Goal: Information Seeking & Learning: Check status

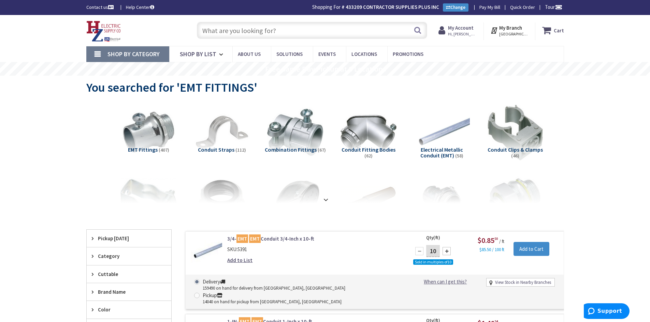
click at [459, 35] on span "Hi, [PERSON_NAME]" at bounding box center [462, 33] width 29 height 5
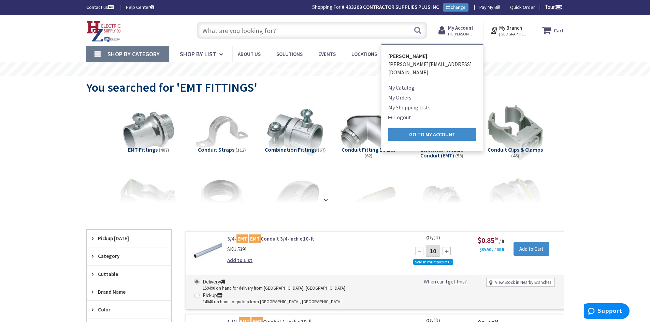
click at [403, 93] on link "My Orders" at bounding box center [399, 97] width 23 height 8
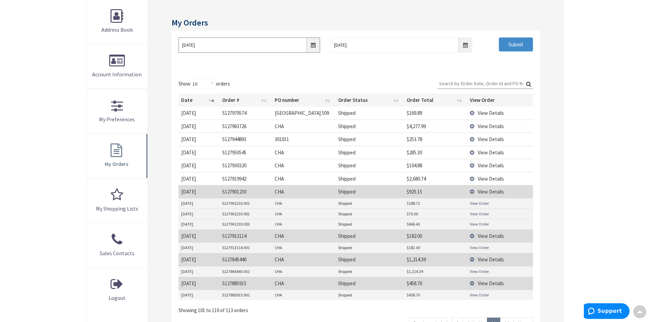
click at [313, 46] on input "04/21/2025" at bounding box center [249, 45] width 142 height 15
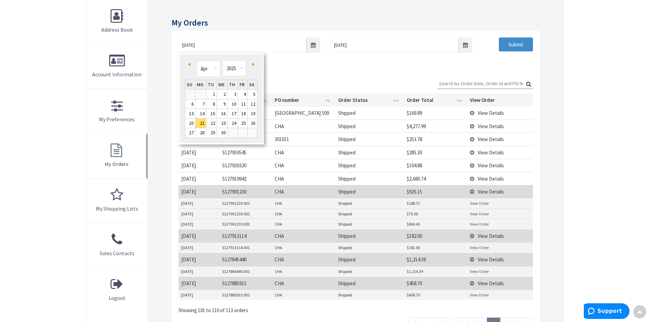
click at [253, 66] on span "Next" at bounding box center [253, 64] width 3 height 3
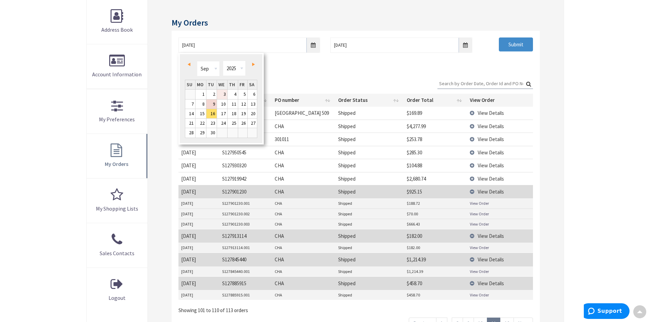
click at [222, 97] on link "3" at bounding box center [222, 94] width 10 height 9
type input "09/03/2025"
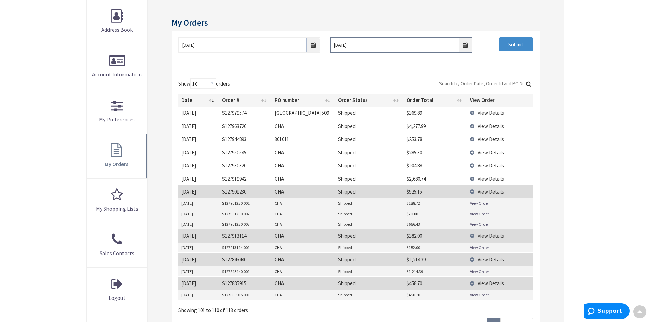
click at [465, 47] on input "08/31/2025" at bounding box center [401, 45] width 142 height 15
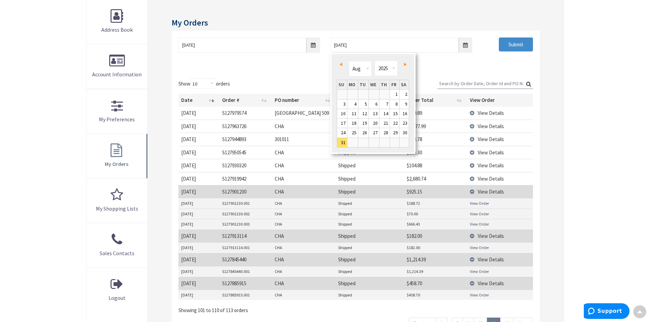
click at [405, 64] on span "Next" at bounding box center [405, 64] width 3 height 3
click at [365, 104] on link "9" at bounding box center [363, 104] width 10 height 9
type input "09/09/2025"
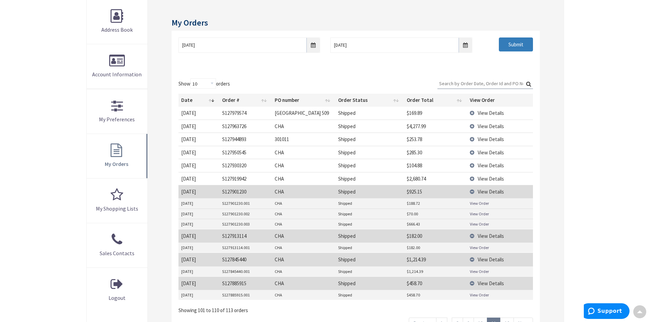
click at [523, 49] on input "Submit" at bounding box center [516, 45] width 34 height 14
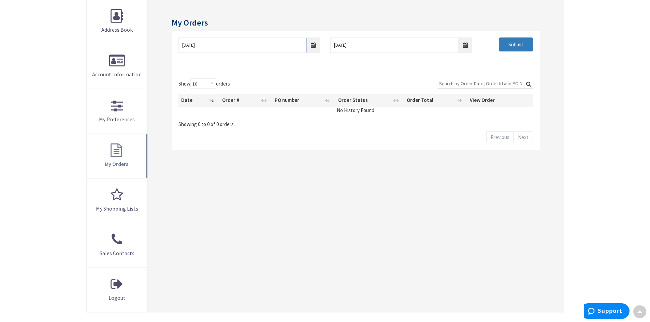
click at [509, 46] on input "Submit" at bounding box center [516, 45] width 34 height 14
click at [314, 47] on input "09/03/2025" at bounding box center [249, 45] width 142 height 15
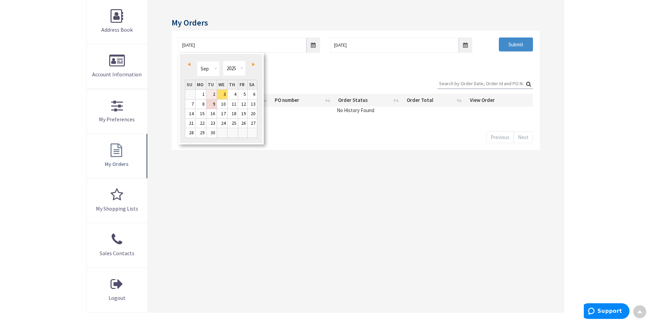
click at [209, 96] on link "2" at bounding box center [211, 94] width 10 height 9
type input "09/02/2025"
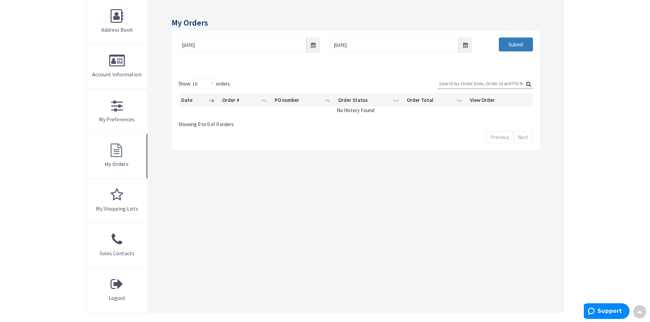
click at [511, 51] on input "Submit" at bounding box center [516, 45] width 34 height 14
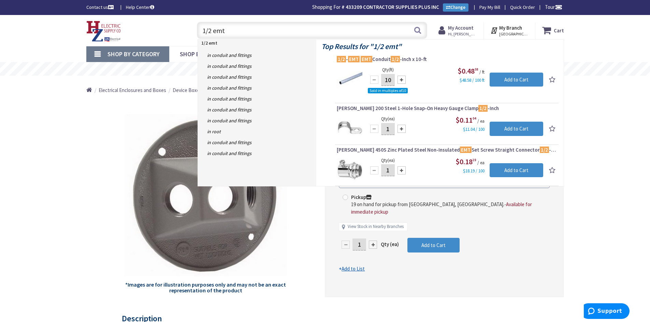
click at [467, 29] on strong "My Account" at bounding box center [461, 28] width 26 height 6
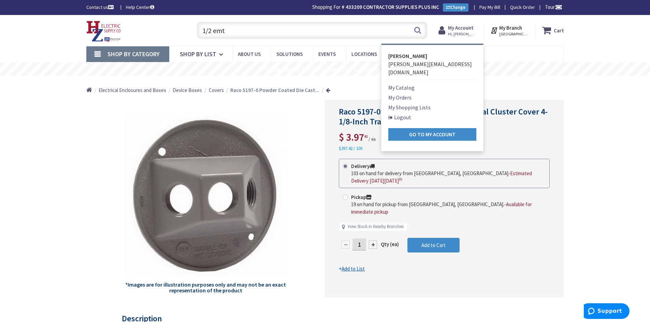
click at [402, 93] on link "My Orders" at bounding box center [399, 97] width 23 height 8
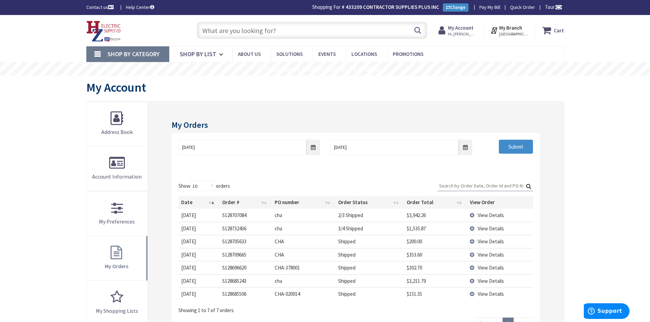
click at [492, 229] on span "View Details" at bounding box center [491, 228] width 26 height 6
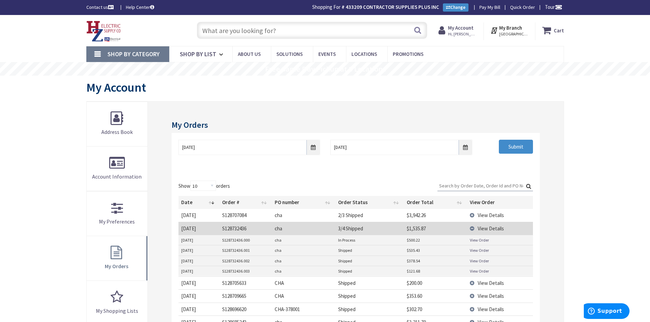
click at [483, 271] on link "View Order" at bounding box center [479, 271] width 19 height 6
click at [482, 239] on link "View Order" at bounding box center [479, 240] width 19 height 6
click at [482, 272] on link "View Order" at bounding box center [479, 271] width 19 height 6
click at [476, 261] on link "View Order" at bounding box center [479, 261] width 19 height 6
click at [482, 251] on link "View Order" at bounding box center [479, 251] width 19 height 6
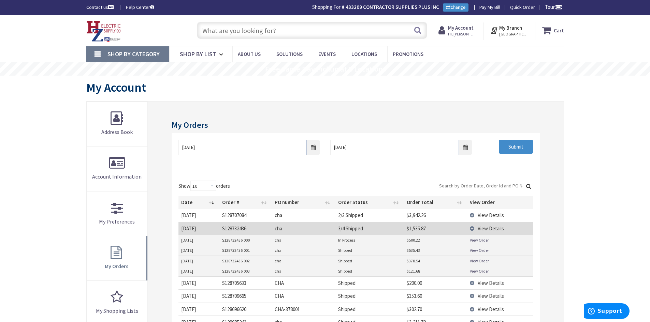
click at [481, 241] on link "View Order" at bounding box center [479, 240] width 19 height 6
click at [477, 250] on link "View Order" at bounding box center [479, 251] width 19 height 6
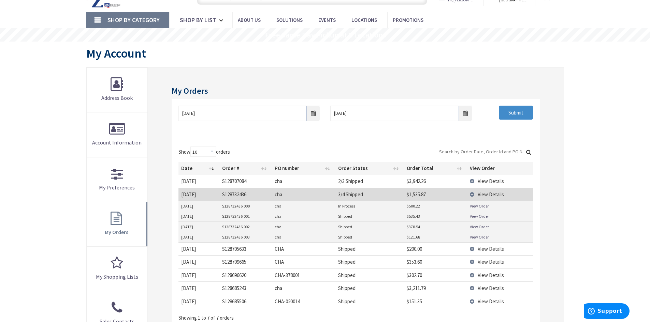
click at [476, 238] on link "View Order" at bounding box center [479, 237] width 19 height 6
click at [487, 180] on span "View Details" at bounding box center [491, 181] width 26 height 6
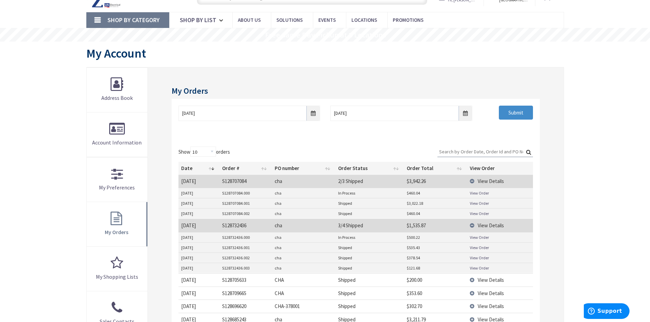
click at [484, 193] on link "View Order" at bounding box center [479, 193] width 19 height 6
click at [477, 215] on link "View Order" at bounding box center [479, 214] width 19 height 6
click at [479, 192] on link "View Order" at bounding box center [479, 193] width 19 height 6
click at [472, 194] on link "View Order" at bounding box center [479, 193] width 19 height 6
click at [481, 268] on link "View Order" at bounding box center [479, 268] width 19 height 6
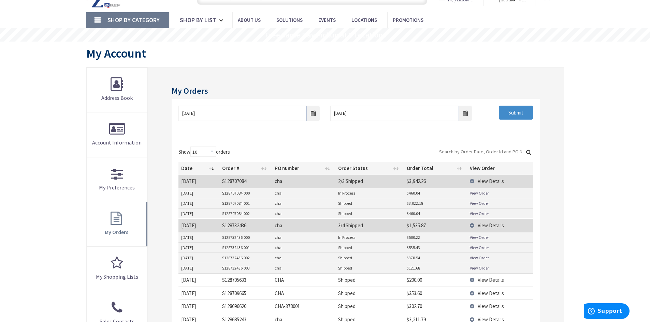
click at [478, 259] on link "View Order" at bounding box center [479, 258] width 19 height 6
click at [480, 248] on link "View Order" at bounding box center [479, 248] width 19 height 6
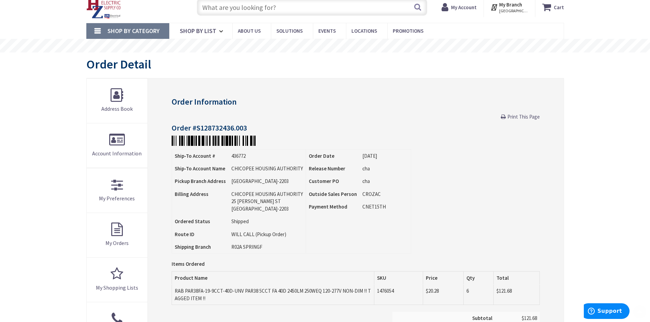
scroll to position [68, 0]
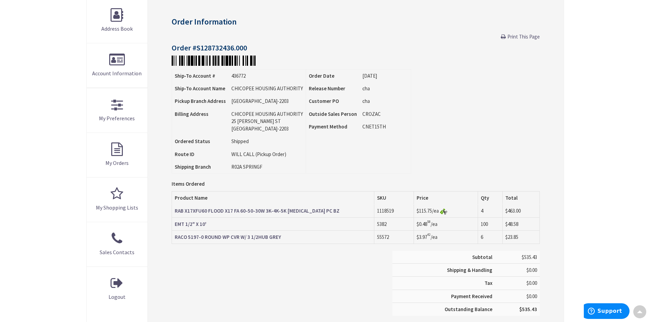
scroll to position [103, 0]
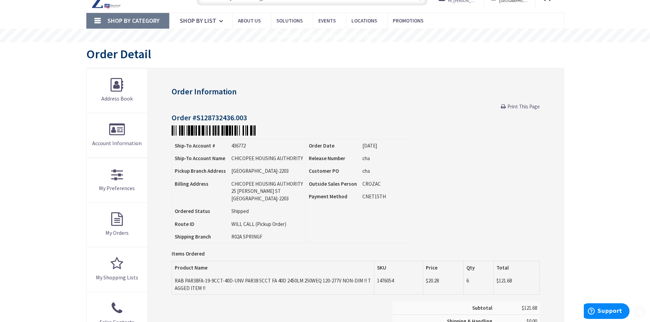
scroll to position [102, 0]
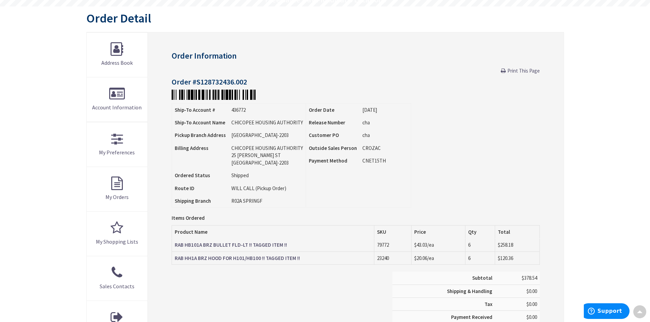
scroll to position [69, 0]
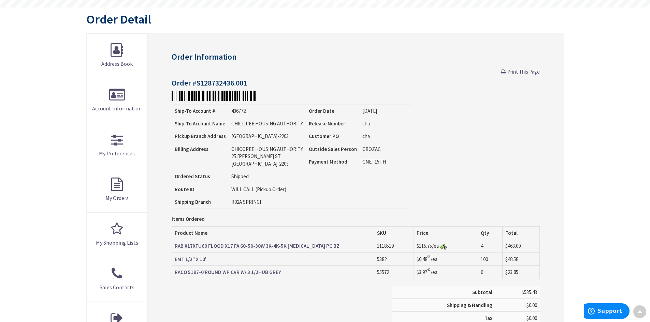
scroll to position [69, 0]
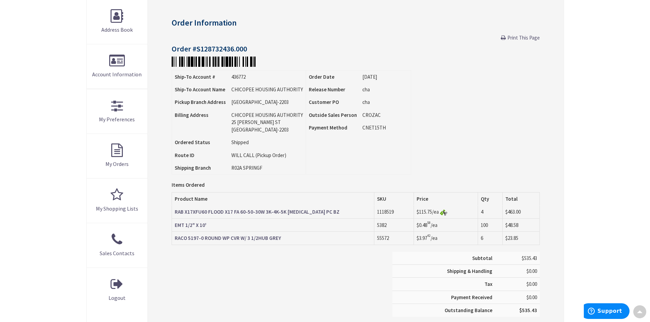
scroll to position [103, 0]
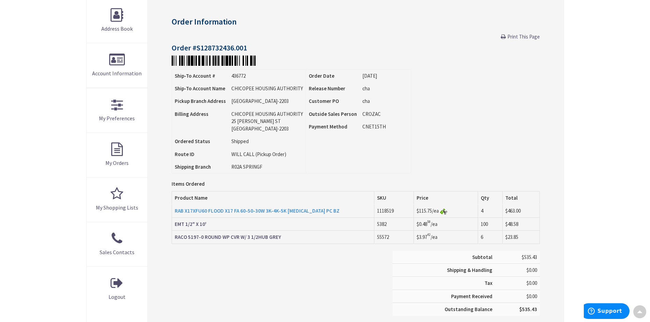
scroll to position [103, 0]
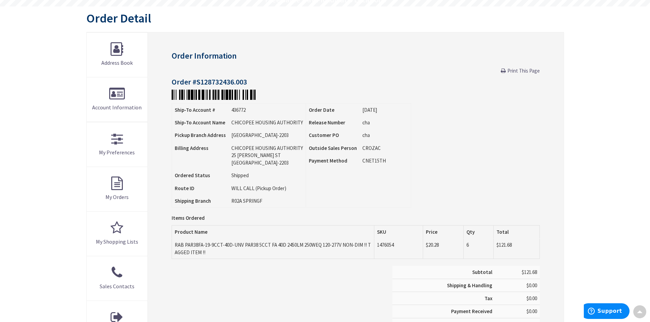
scroll to position [69, 0]
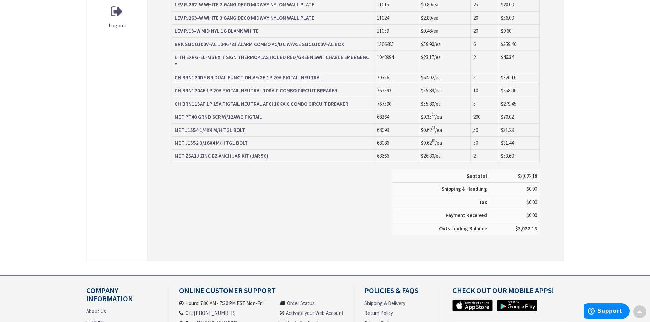
scroll to position [376, 0]
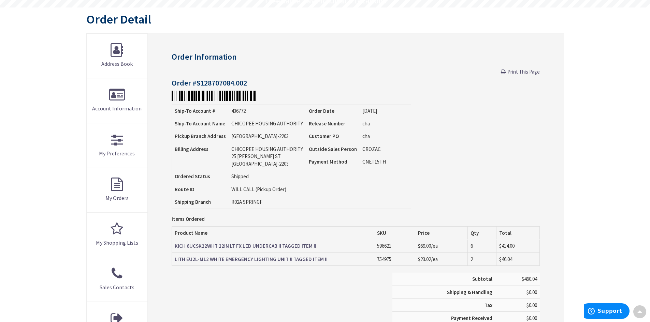
scroll to position [69, 0]
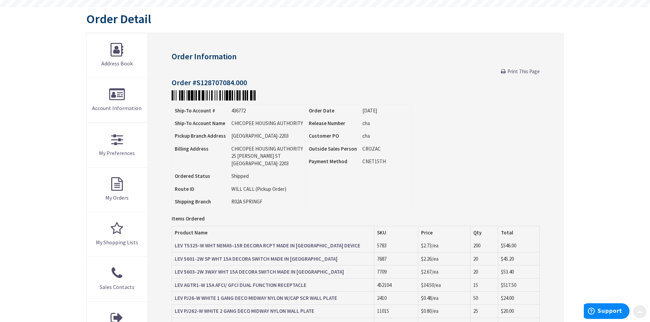
scroll to position [68, 0]
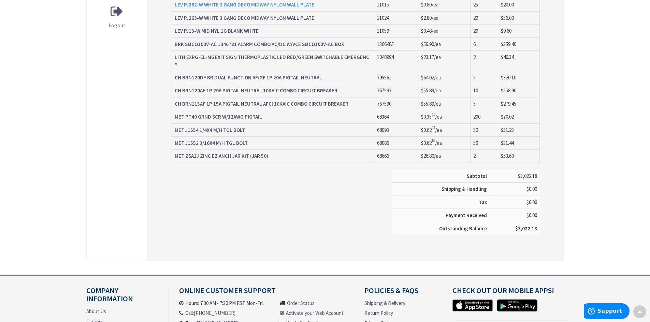
scroll to position [376, 0]
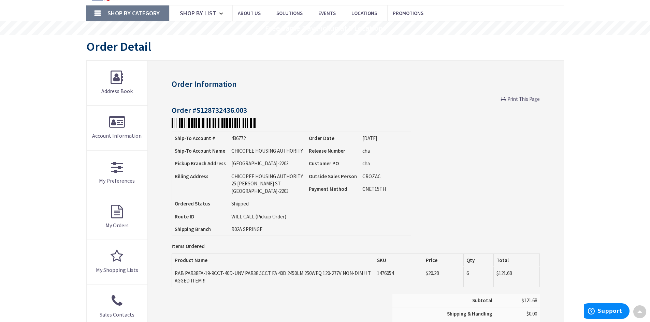
scroll to position [35, 0]
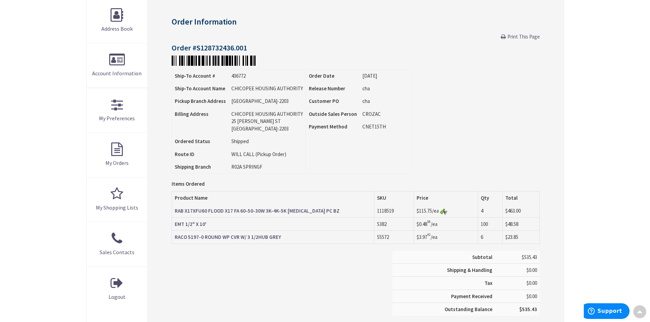
scroll to position [137, 0]
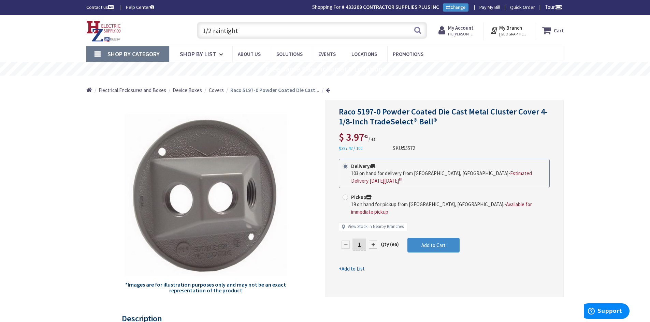
drag, startPoint x: 267, startPoint y: 33, endPoint x: 200, endPoint y: 33, distance: 66.9
click at [200, 33] on input "1/2 raintight" at bounding box center [312, 30] width 230 height 17
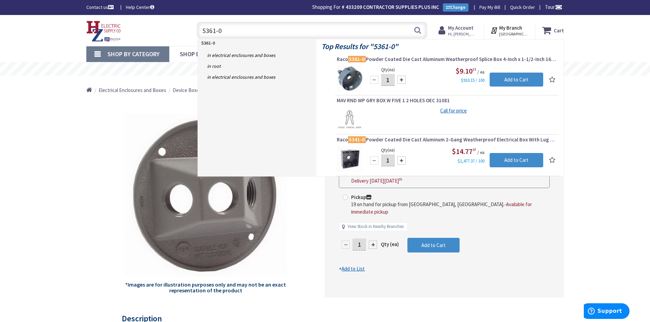
type input "5361-0"
click at [461, 35] on span "Hi, [PERSON_NAME]" at bounding box center [462, 33] width 29 height 5
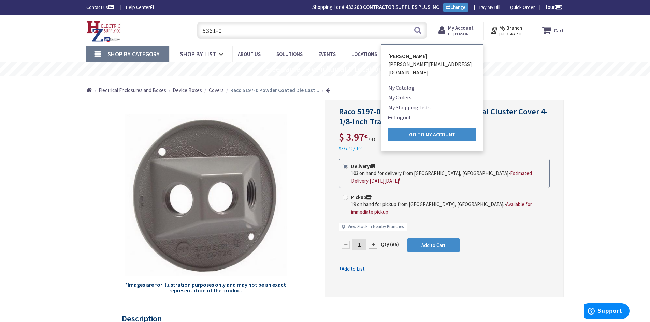
click at [404, 93] on link "My Orders" at bounding box center [399, 97] width 23 height 8
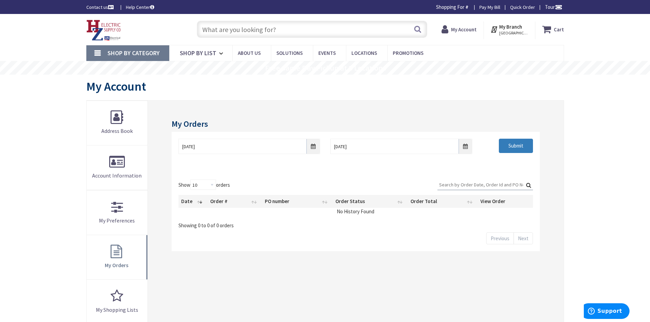
click at [514, 149] on input "Submit" at bounding box center [516, 146] width 34 height 14
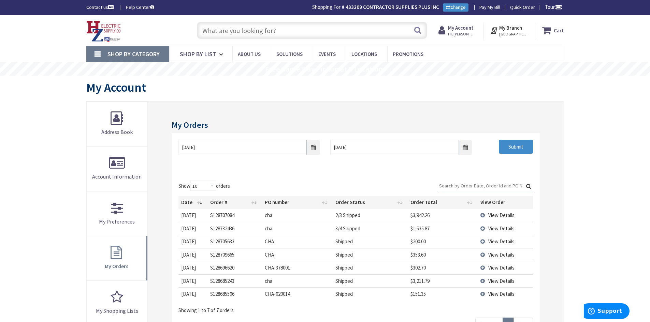
click at [491, 230] on span "View Details" at bounding box center [501, 228] width 26 height 6
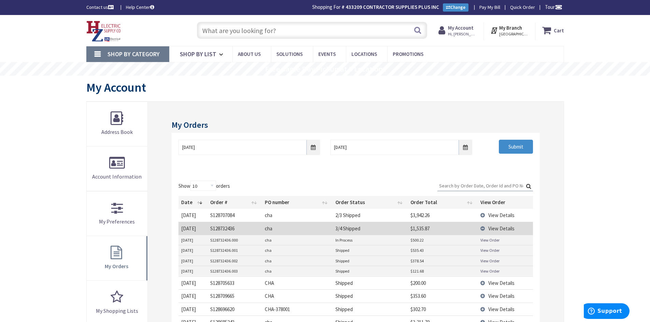
click at [488, 271] on link "View Order" at bounding box center [489, 271] width 19 height 6
click at [489, 262] on link "View Order" at bounding box center [489, 261] width 19 height 6
click at [488, 250] on link "View Order" at bounding box center [489, 251] width 19 height 6
click at [266, 29] on input "text" at bounding box center [312, 30] width 230 height 17
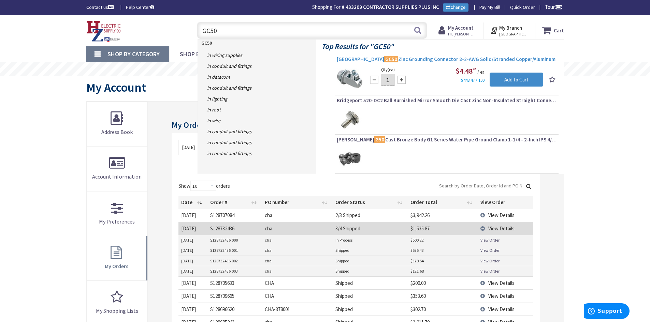
type input "GC50"
click at [401, 61] on span "Arlington GC50 Zinc Grounding Connector 8-2-AWG Solid/Stranded Copper/Aluminum" at bounding box center [447, 59] width 220 height 7
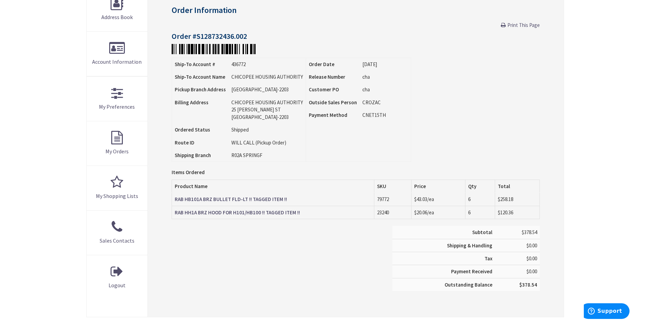
scroll to position [136, 0]
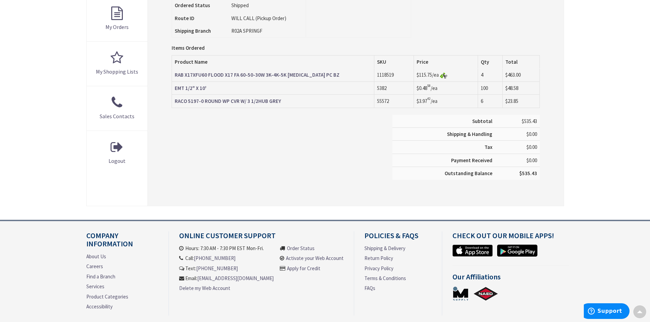
scroll to position [239, 0]
